Goal: Contribute content

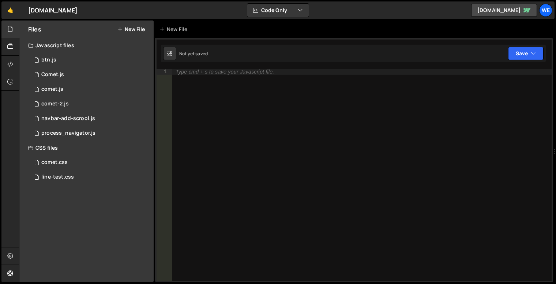
click at [128, 28] on button "New File" at bounding box center [130, 29] width 27 height 6
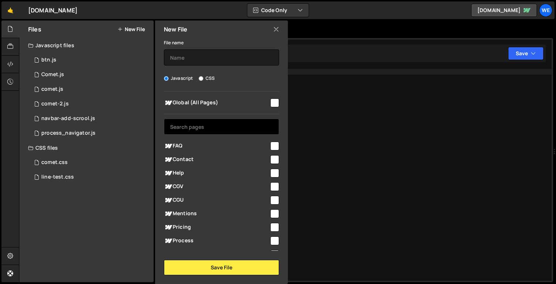
drag, startPoint x: 271, startPoint y: 105, endPoint x: 273, endPoint y: 118, distance: 13.4
click at [271, 105] on input "checkbox" at bounding box center [274, 102] width 9 height 9
checkbox input "true"
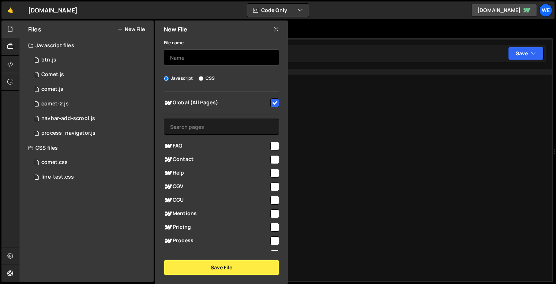
click at [208, 56] on input "text" at bounding box center [221, 57] width 115 height 16
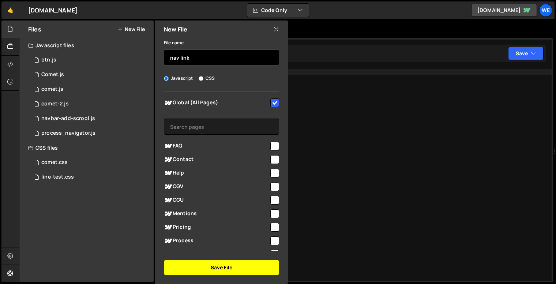
type input "nav link"
click at [228, 265] on button "Save File" at bounding box center [221, 267] width 115 height 15
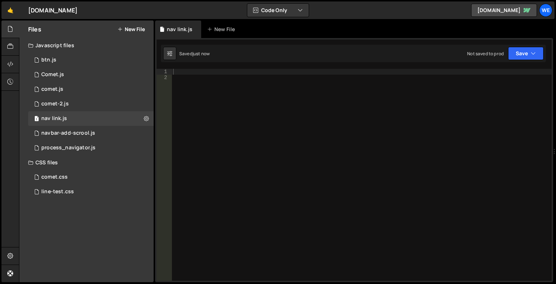
click at [307, 126] on div at bounding box center [361, 180] width 380 height 223
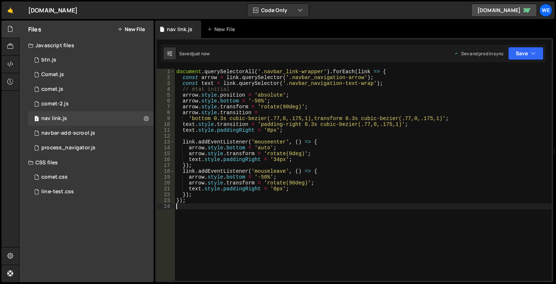
click at [374, 140] on div "document . querySelectorAll ( '.navbar_link-wrapper' ) . forEach ( link => { co…" at bounding box center [363, 180] width 376 height 223
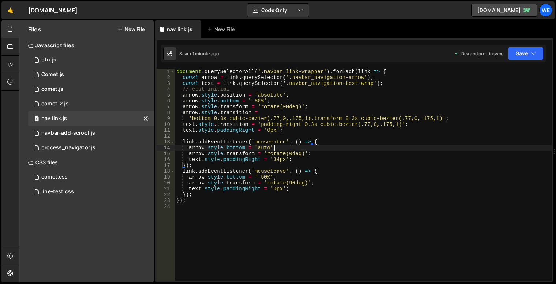
drag, startPoint x: 282, startPoint y: 147, endPoint x: 288, endPoint y: 152, distance: 7.8
click at [282, 147] on div "document . querySelectorAll ( '.navbar_link-wrapper' ) . forEach ( link => { co…" at bounding box center [363, 180] width 376 height 223
type textarea "});"
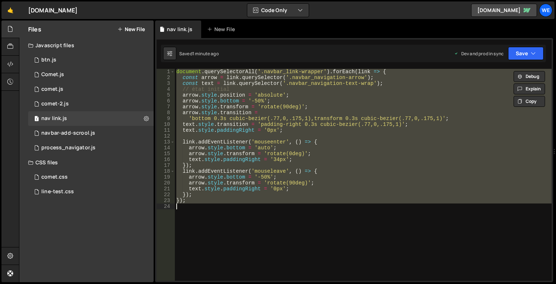
paste textarea
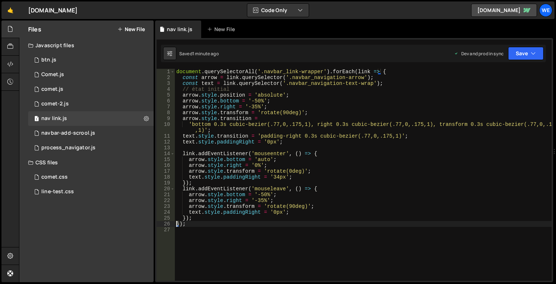
click at [379, 144] on div "document . querySelectorAll ( '.navbar_link-wrapper' ) . forEach ( link => { co…" at bounding box center [363, 180] width 376 height 223
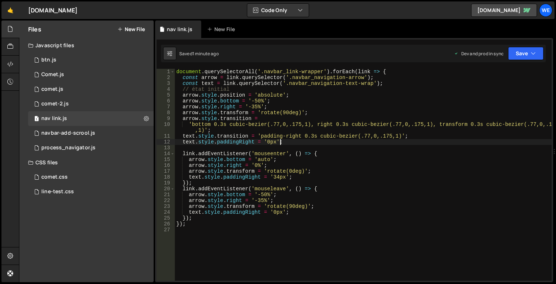
type textarea "});"
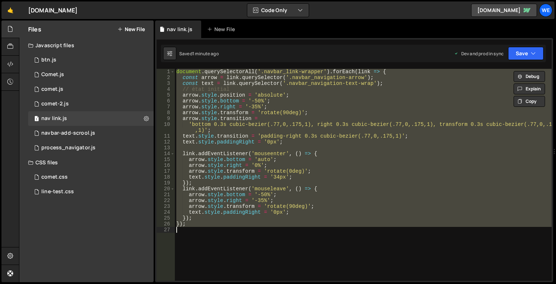
paste textarea
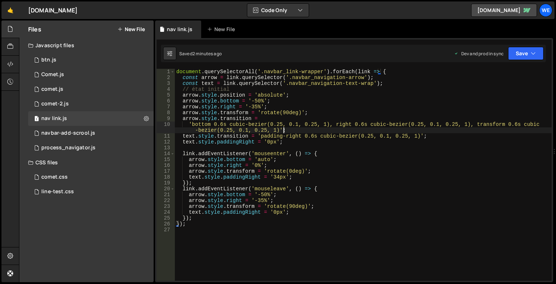
click at [325, 130] on div "document . querySelectorAll ( '.navbar_link-wrapper' ) . forEach ( link => { co…" at bounding box center [363, 180] width 376 height 223
type textarea "});"
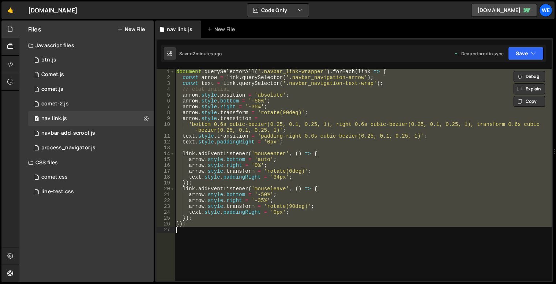
paste textarea
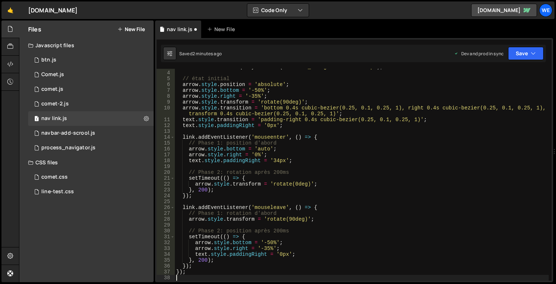
type textarea "});"
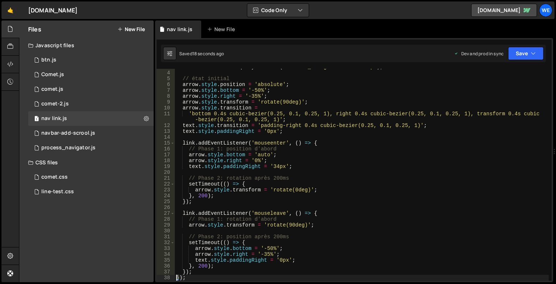
click at [311, 137] on div "const text = link . querySelector ( '.navbar_navigation-text-wrap' ) ; // état …" at bounding box center [362, 175] width 374 height 223
type textarea "});"
